Goal: Complete application form: Complete application form

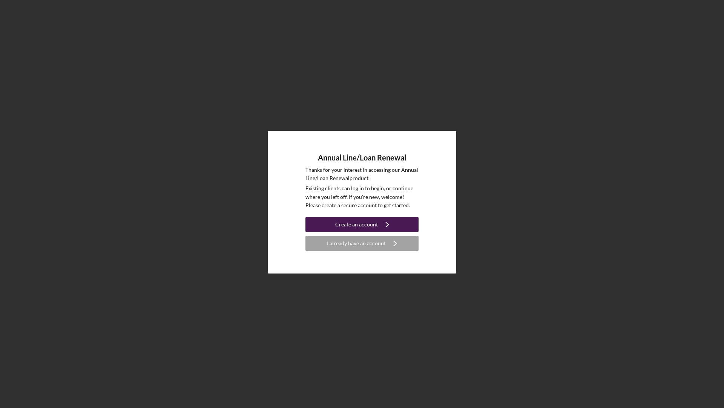
click at [351, 224] on div "Create an account" at bounding box center [356, 224] width 43 height 15
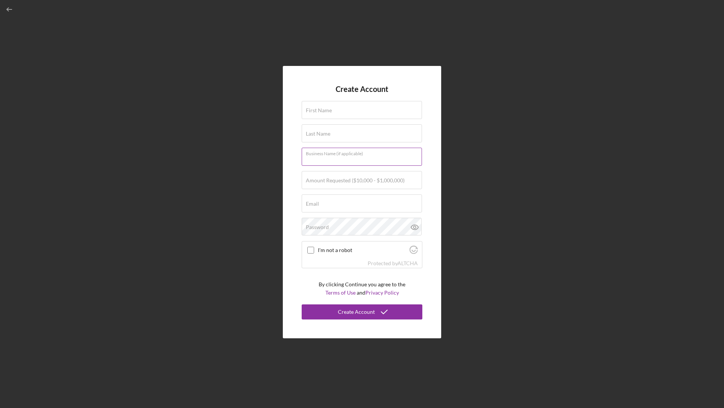
click at [366, 161] on input "Business Name (if applicable)" at bounding box center [362, 157] width 120 height 18
click at [326, 110] on label "First Name" at bounding box center [319, 110] width 26 height 6
click at [326, 110] on input "First Name" at bounding box center [362, 110] width 120 height 18
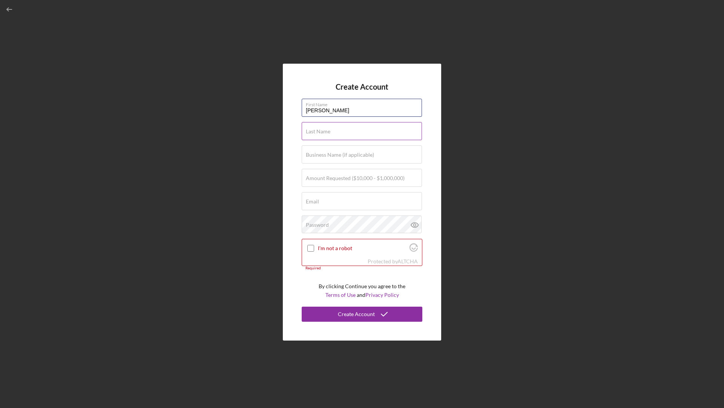
type input "[PERSON_NAME]"
click at [312, 126] on div "Last Name Required" at bounding box center [362, 131] width 121 height 19
type input "afds"
click at [323, 170] on input "Amount Requested ($10,000 - $1,000,000)" at bounding box center [362, 178] width 120 height 18
type input "$123,123"
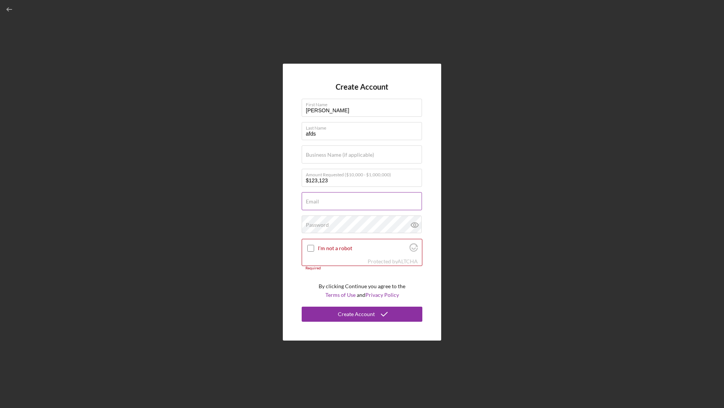
click at [321, 203] on input "Email" at bounding box center [362, 201] width 120 height 18
drag, startPoint x: 331, startPoint y: 205, endPoint x: 325, endPoint y: 205, distance: 5.3
click at [325, 205] on input "[EMAIL_ADDRESS][DOMAIN_NAME]" at bounding box center [362, 201] width 120 height 18
click at [311, 226] on label "Password" at bounding box center [317, 225] width 23 height 6
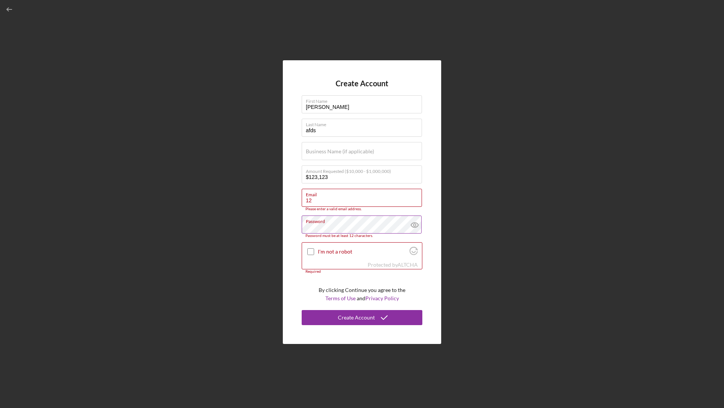
type input "1"
type input "a"
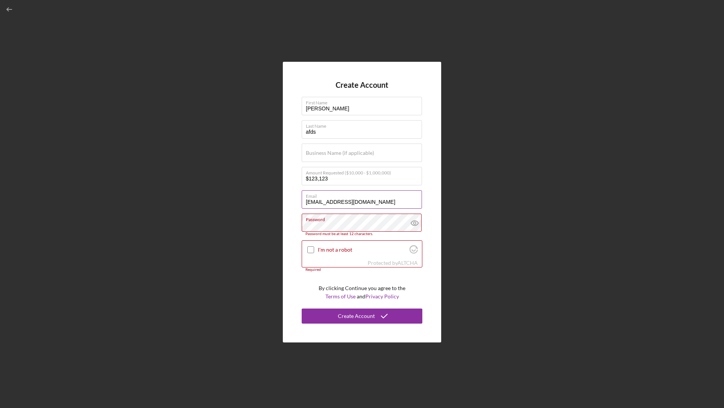
click at [327, 201] on input "[EMAIL_ADDRESS][DOMAIN_NAME]" at bounding box center [362, 199] width 120 height 18
type input "[EMAIL_ADDRESS][PERSON_NAME][DOMAIN_NAME]"
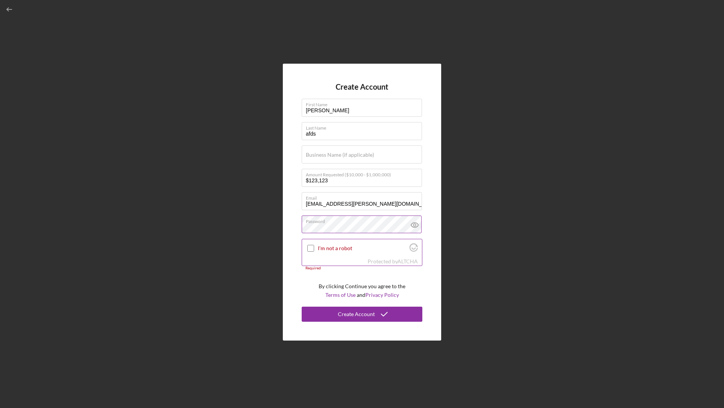
click at [311, 247] on input "I'm not a robot" at bounding box center [310, 248] width 7 height 7
checkbox input "true"
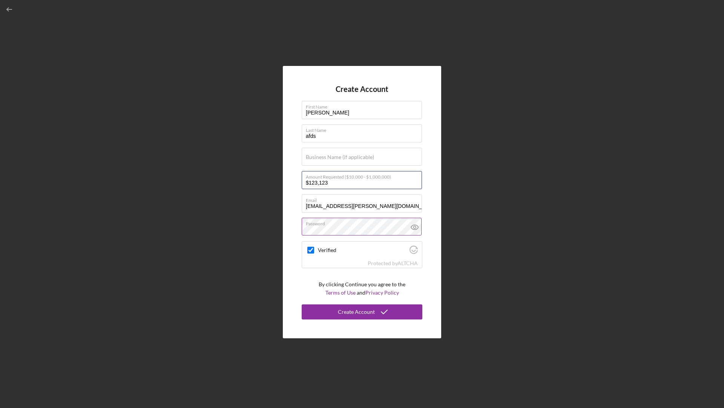
drag, startPoint x: 338, startPoint y: 185, endPoint x: 295, endPoint y: 184, distance: 43.0
click at [295, 184] on div "Create Account First Name [PERSON_NAME] Last Name afds Business Name (if applic…" at bounding box center [362, 202] width 158 height 273
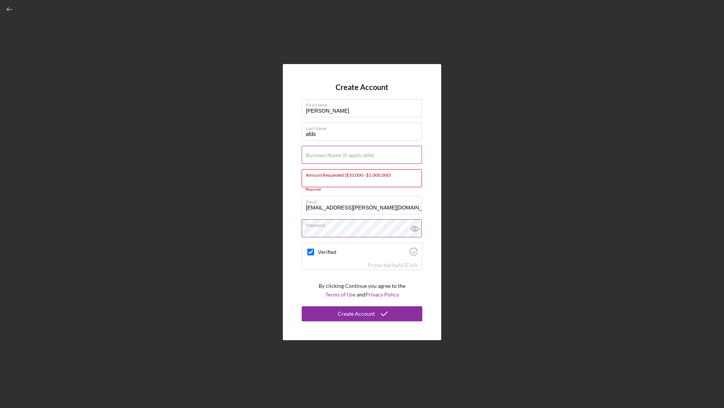
click at [342, 160] on input "Business Name (if applicable)" at bounding box center [362, 155] width 120 height 18
checkbox input "true"
